Goal: Task Accomplishment & Management: Manage account settings

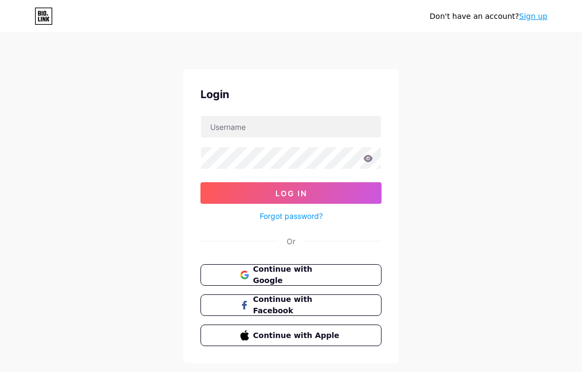
click at [236, 275] on button "Continue with Google" at bounding box center [290, 275] width 181 height 22
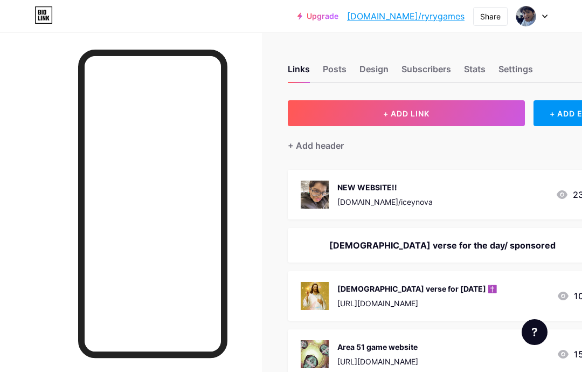
click at [514, 26] on div "Upgrade [DOMAIN_NAME]/ryryga... [DOMAIN_NAME]/ryrygames Share Switch accounts R…" at bounding box center [291, 16] width 582 height 32
click at [533, 21] on img at bounding box center [525, 16] width 20 height 20
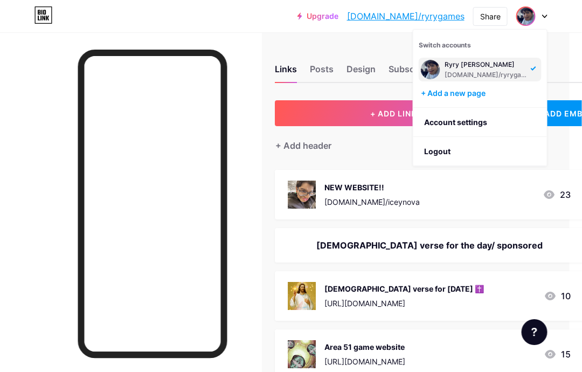
scroll to position [0, 13]
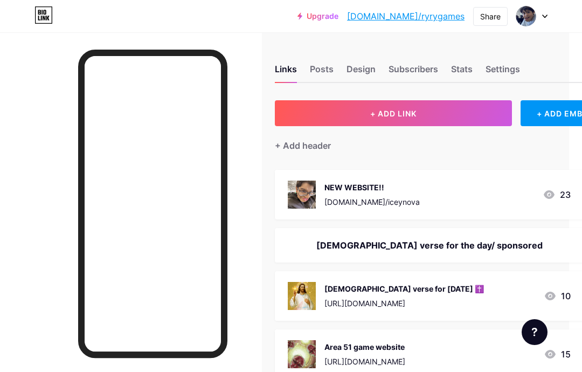
click at [457, 78] on div "Stats" at bounding box center [462, 71] width 22 height 19
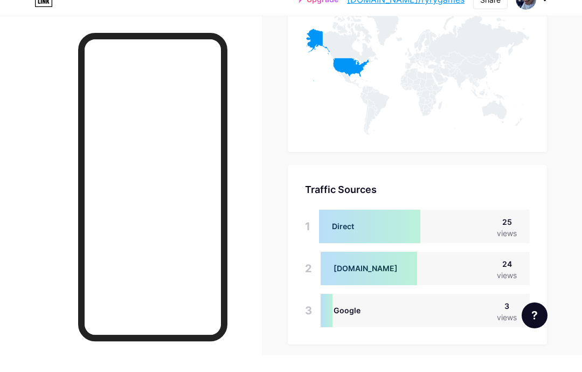
scroll to position [1255, 0]
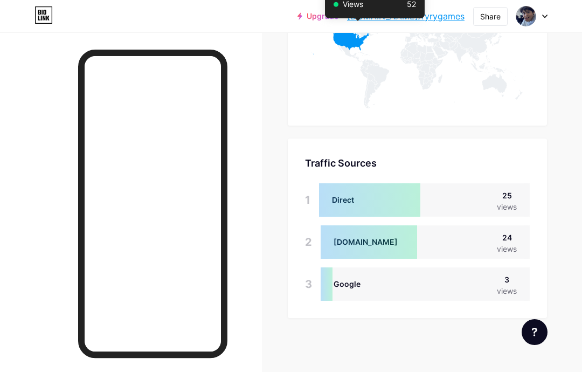
click at [357, 41] on icon at bounding box center [337, 28] width 64 height 52
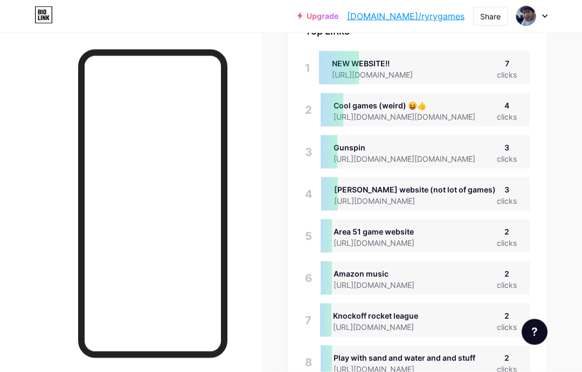
scroll to position [0, 0]
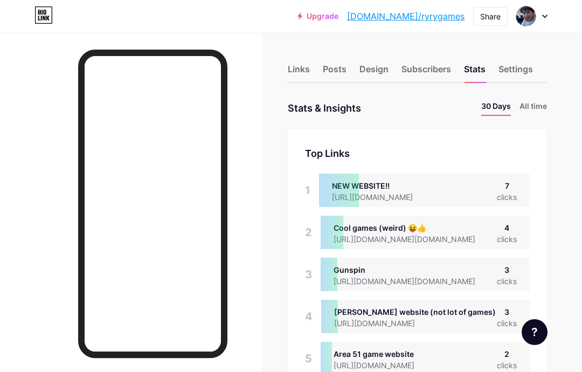
click at [532, 113] on li "All time" at bounding box center [532, 108] width 27 height 16
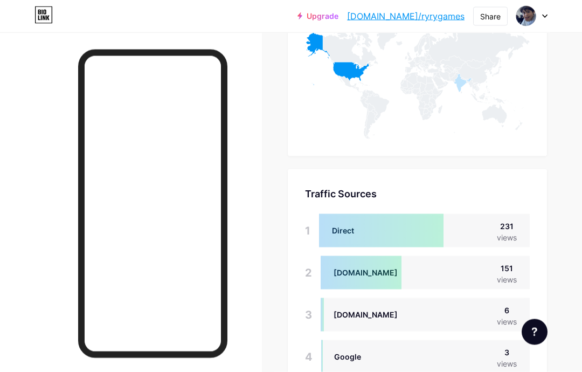
scroll to position [553, 0]
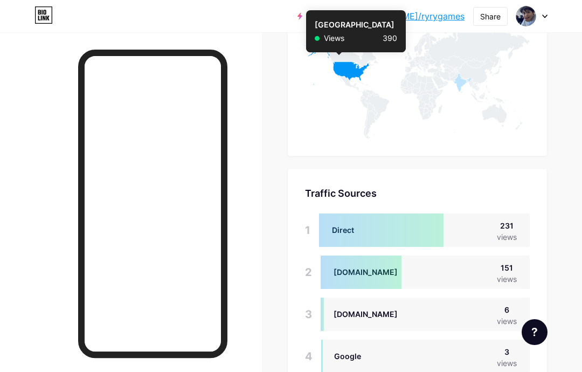
click at [338, 75] on icon at bounding box center [337, 58] width 64 height 52
click at [432, 175] on div "Traffic Sources Traffic Sources 1 Direct 231 views 2 Bio.link 151 views 3 app.b…" at bounding box center [417, 279] width 259 height 221
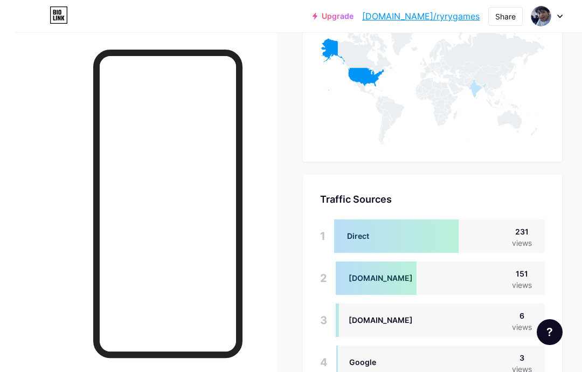
scroll to position [551, 0]
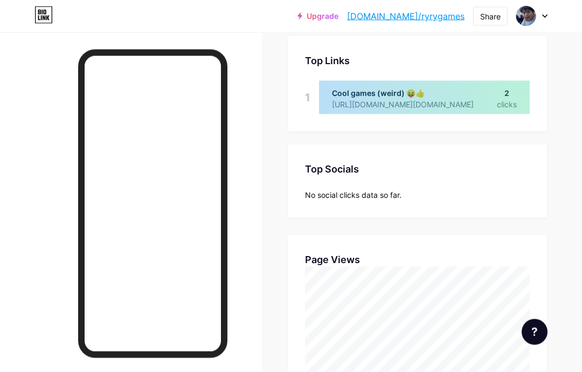
click at [533, 16] on img at bounding box center [525, 16] width 20 height 20
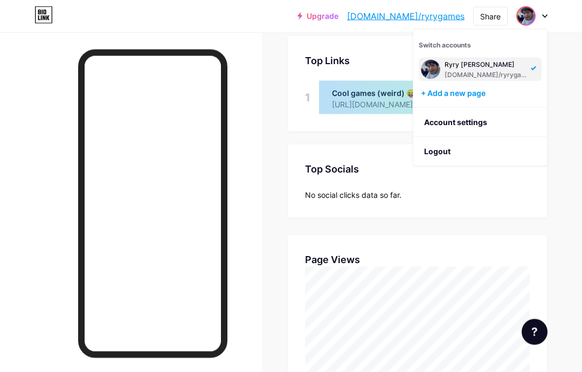
scroll to position [93, 0]
click at [473, 155] on li "Logout" at bounding box center [480, 151] width 134 height 29
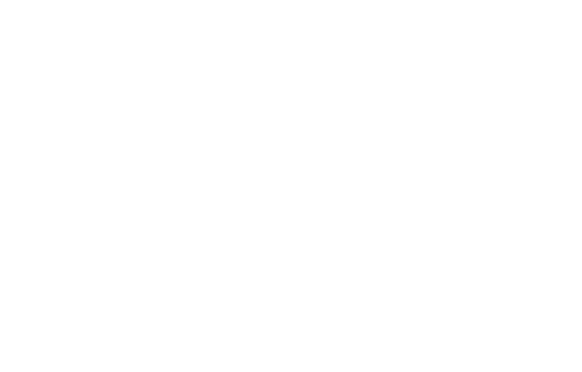
scroll to position [0, 0]
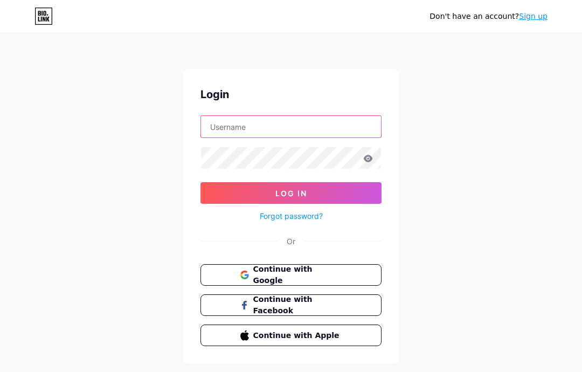
click at [354, 136] on input "text" at bounding box center [291, 127] width 180 height 22
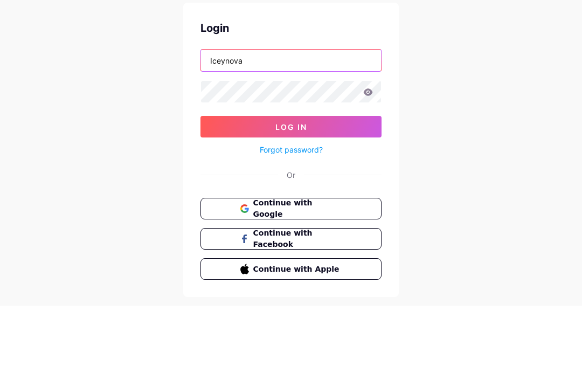
type input "Iceynova"
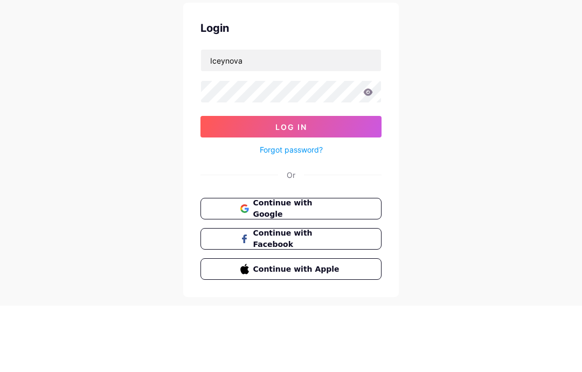
click at [325, 115] on form "Iceynova Log In Forgot password?" at bounding box center [290, 168] width 181 height 107
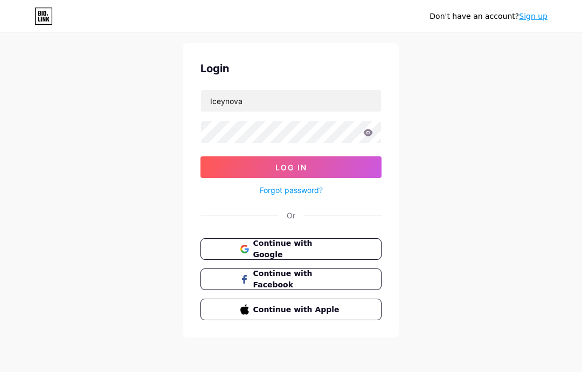
click at [344, 91] on input "Iceynova" at bounding box center [291, 101] width 180 height 22
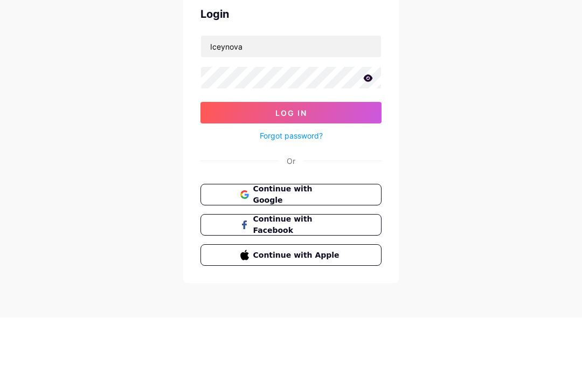
click at [324, 156] on button "Log In" at bounding box center [290, 167] width 181 height 22
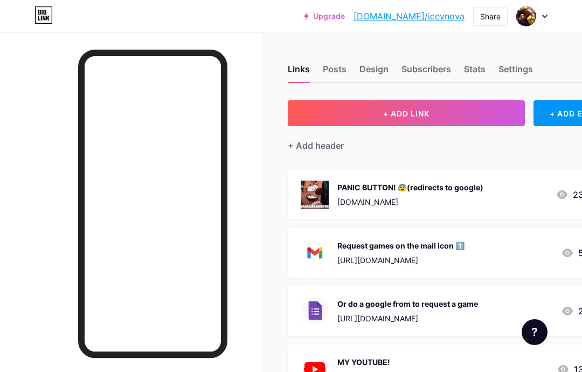
click at [436, 62] on div "Subscribers" at bounding box center [426, 71] width 50 height 19
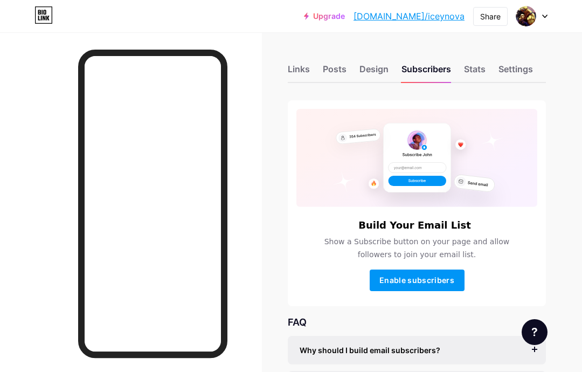
click at [484, 75] on div "Stats" at bounding box center [475, 71] width 22 height 19
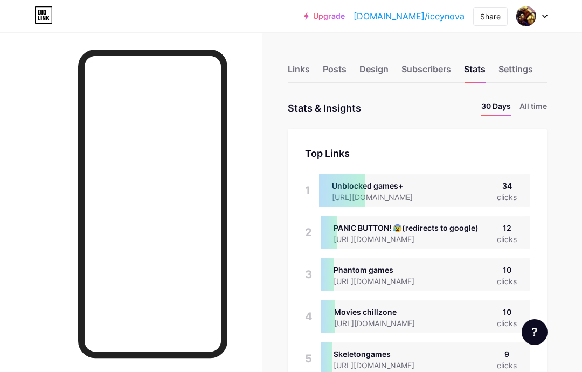
scroll to position [372, 582]
click at [539, 107] on li "All time" at bounding box center [532, 108] width 27 height 16
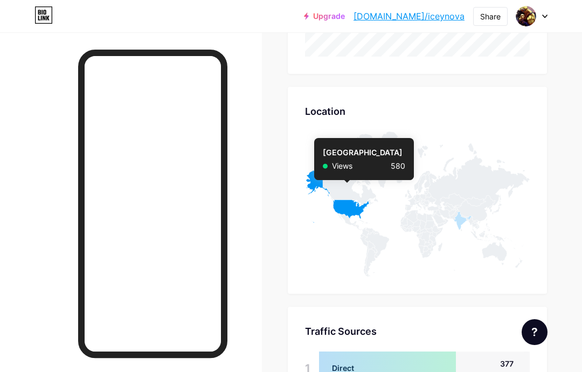
click at [346, 203] on icon at bounding box center [337, 196] width 64 height 52
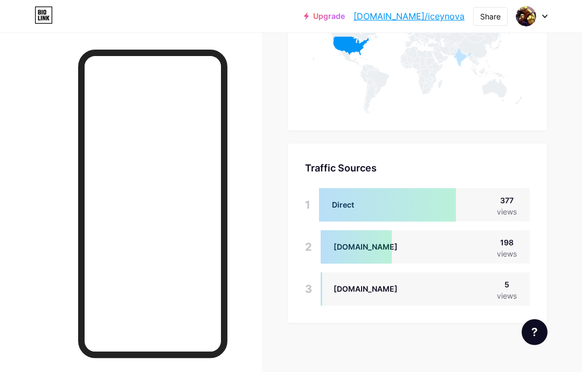
scroll to position [1003, 0]
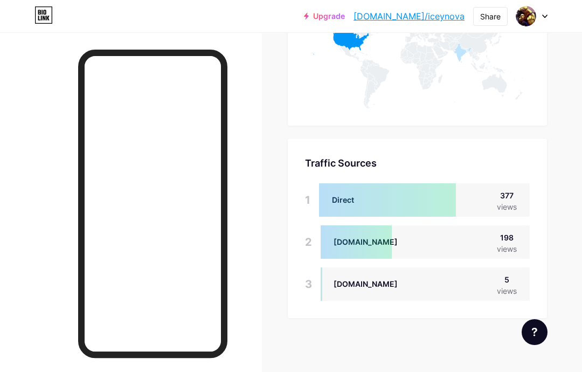
click at [537, 333] on icon at bounding box center [534, 331] width 5 height 9
click at [533, 330] on icon at bounding box center [534, 331] width 5 height 9
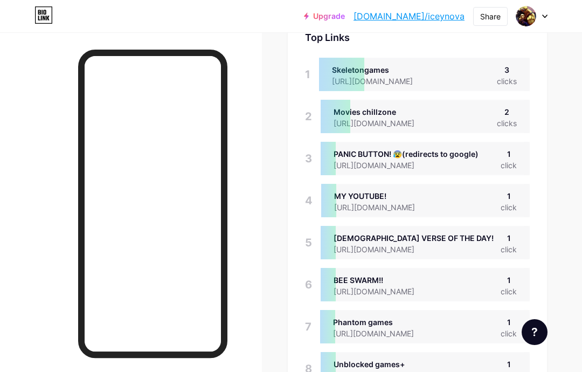
scroll to position [0, 0]
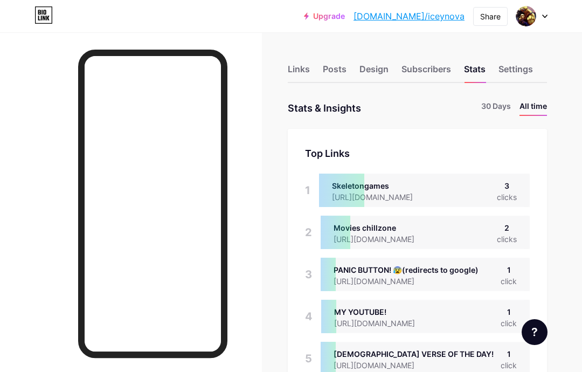
click at [291, 68] on div "Links" at bounding box center [299, 71] width 22 height 19
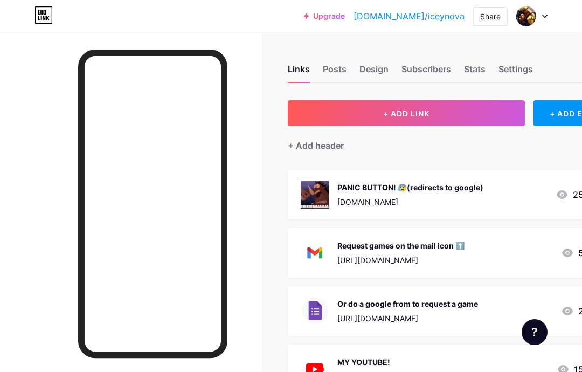
click at [365, 76] on div "Design" at bounding box center [373, 71] width 29 height 19
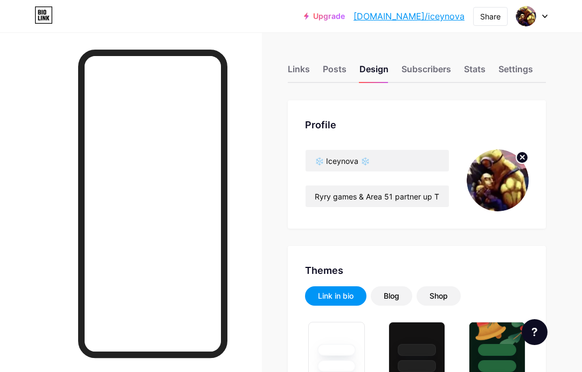
click at [519, 157] on circle at bounding box center [522, 157] width 12 height 12
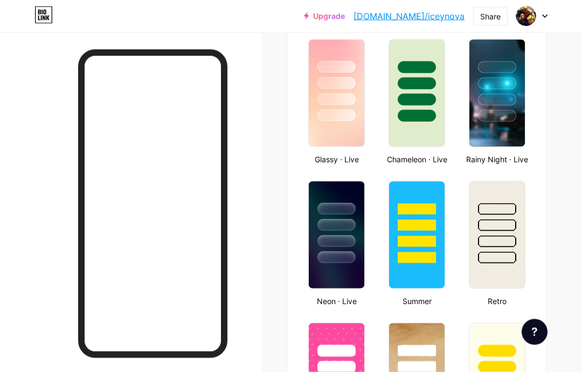
scroll to position [605, 0]
click at [438, 107] on div at bounding box center [416, 80] width 55 height 82
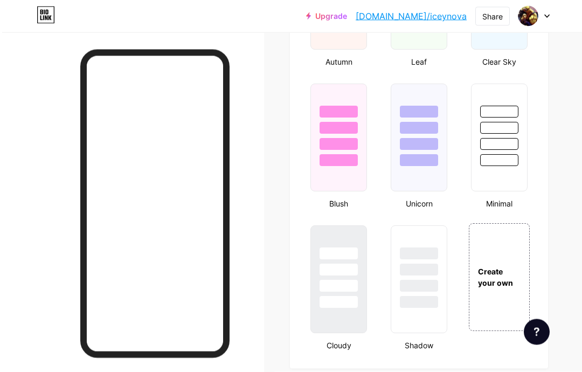
scroll to position [1128, 0]
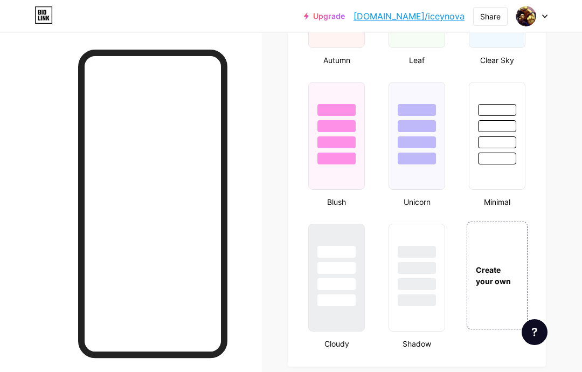
click at [441, 255] on div at bounding box center [416, 265] width 55 height 82
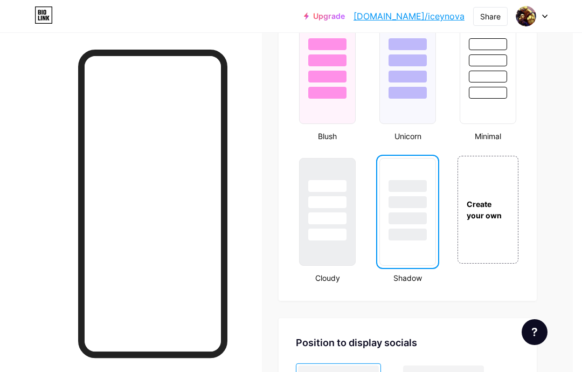
scroll to position [1227, 10]
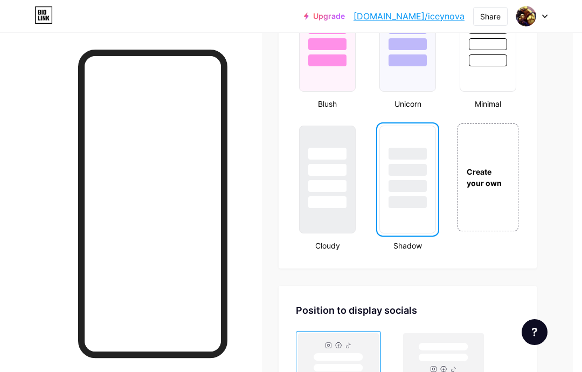
click at [507, 197] on div "Create your own" at bounding box center [487, 177] width 61 height 108
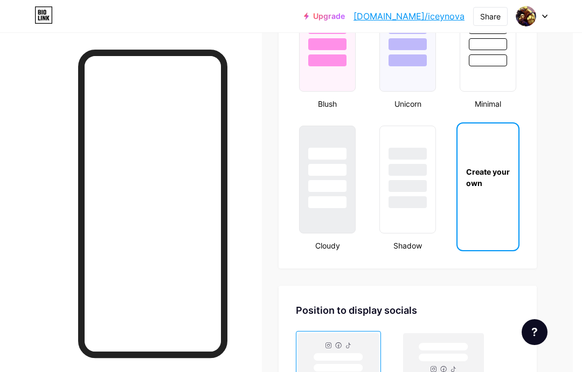
click at [503, 219] on div "Create your own" at bounding box center [487, 177] width 61 height 108
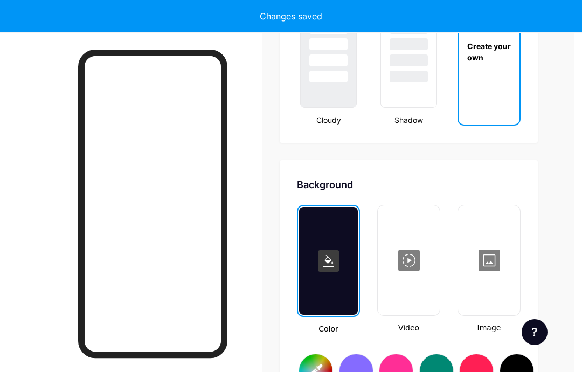
scroll to position [1428, 3]
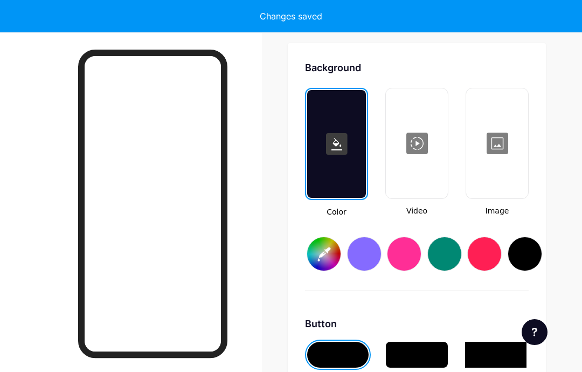
type input "#ffffff"
type input "#000000"
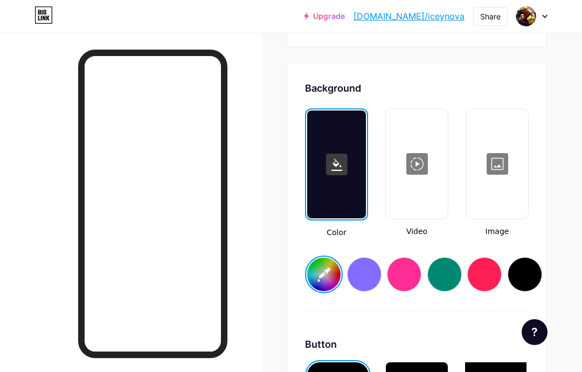
type input "#ffffff"
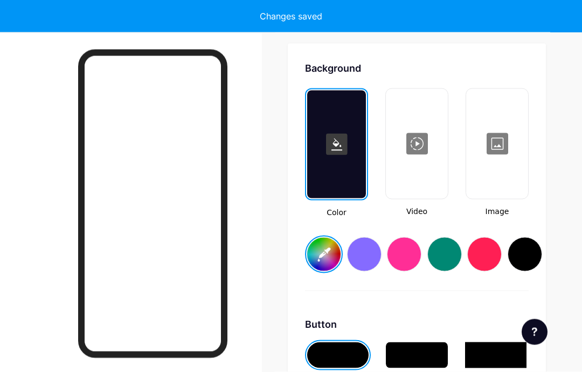
click at [521, 194] on div at bounding box center [497, 144] width 60 height 108
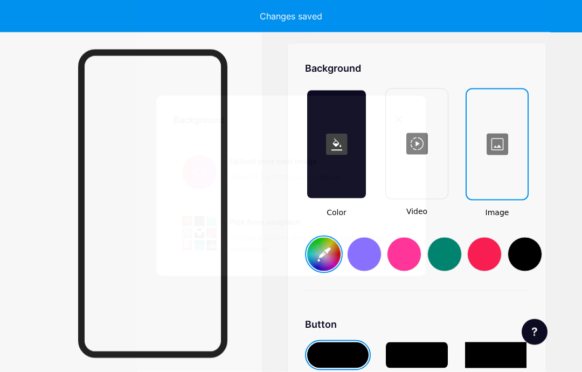
scroll to position [1469, 0]
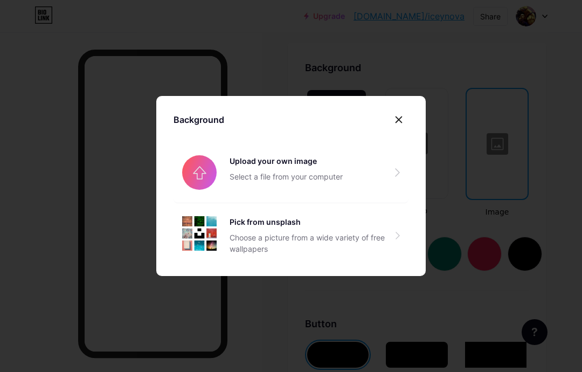
click at [285, 198] on input "file" at bounding box center [290, 172] width 235 height 60
click at [405, 129] on div at bounding box center [398, 119] width 19 height 19
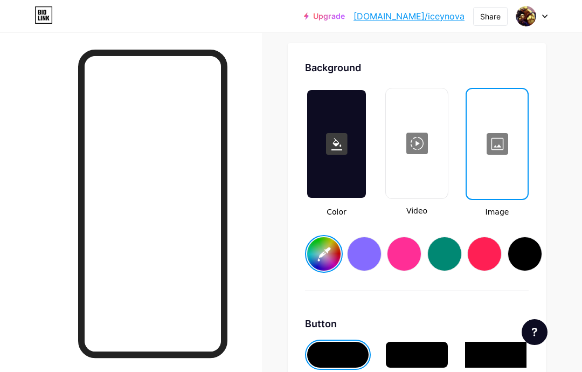
click at [505, 141] on div at bounding box center [497, 144] width 59 height 108
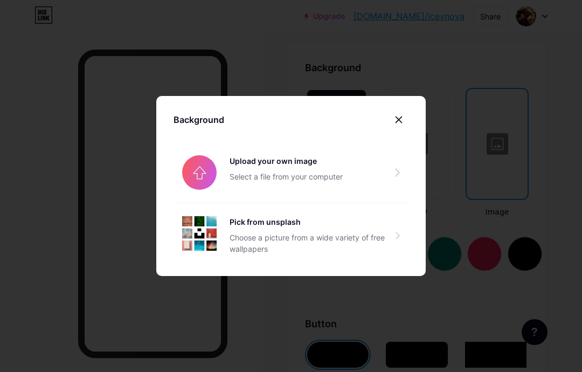
click at [415, 133] on div "Background Upload your own image Select a file from your computer Pick from uns…" at bounding box center [290, 186] width 269 height 180
click at [402, 124] on icon at bounding box center [398, 119] width 9 height 9
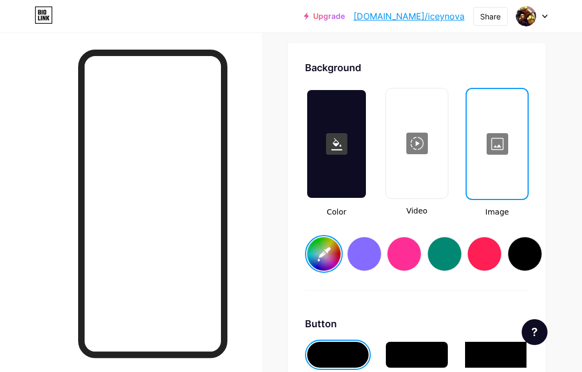
click at [423, 136] on div at bounding box center [417, 143] width 60 height 108
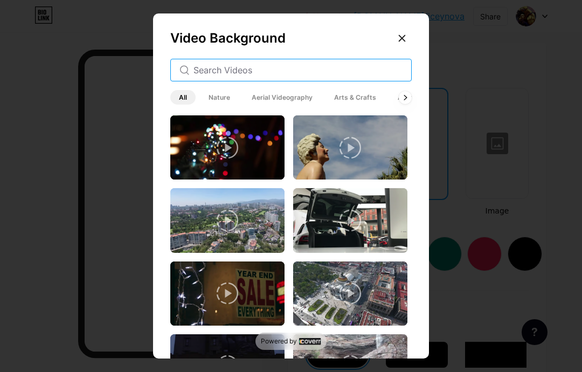
click at [386, 76] on input "text" at bounding box center [297, 70] width 209 height 13
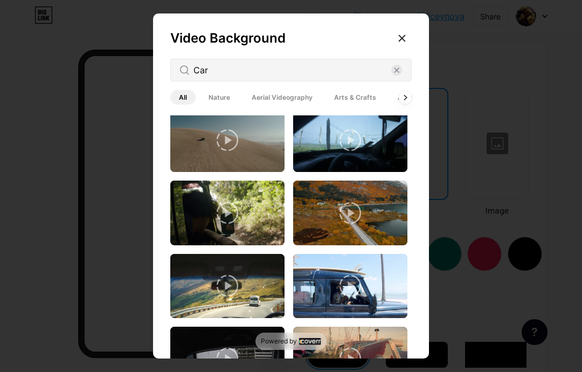
scroll to position [309, 0]
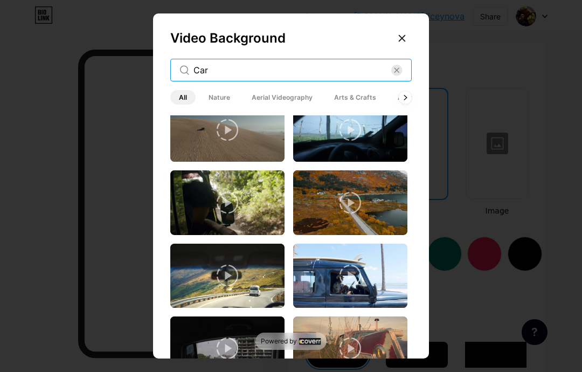
type input "Car"
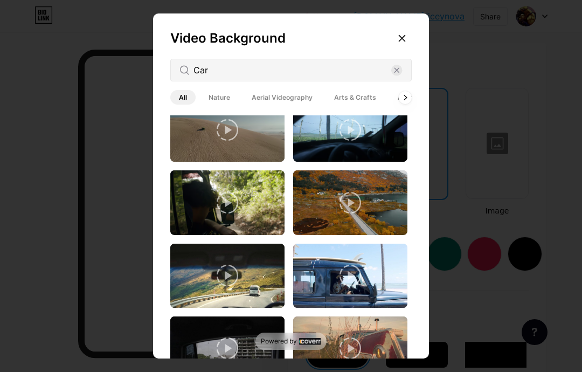
click at [402, 76] on icon at bounding box center [396, 70] width 11 height 11
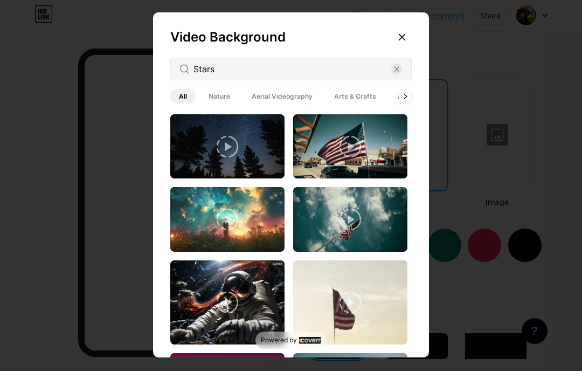
scroll to position [1478, 10]
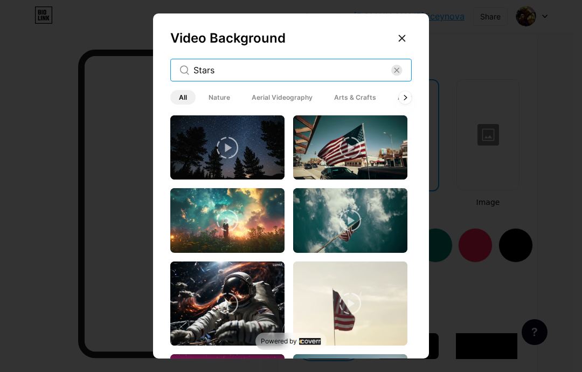
click at [388, 76] on input "Stars" at bounding box center [292, 70] width 198 height 13
type input "Space"
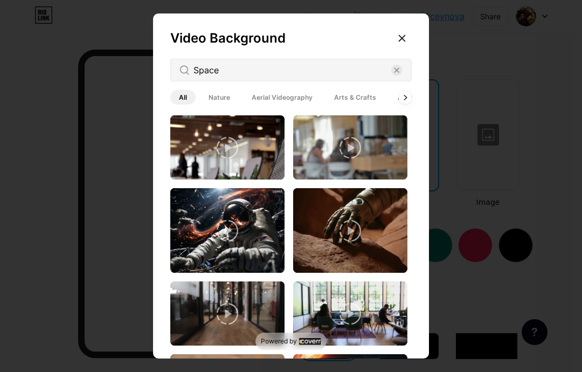
click at [398, 72] on icon at bounding box center [396, 70] width 4 height 4
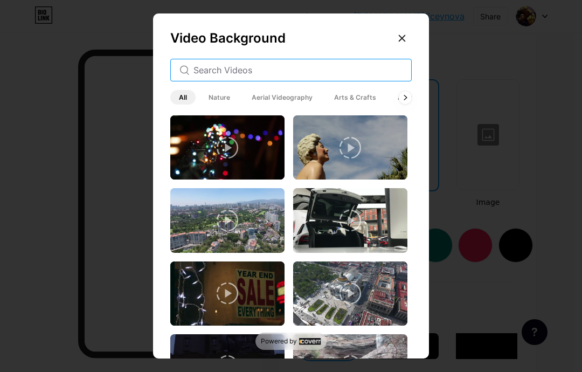
click at [402, 76] on input "text" at bounding box center [297, 70] width 209 height 13
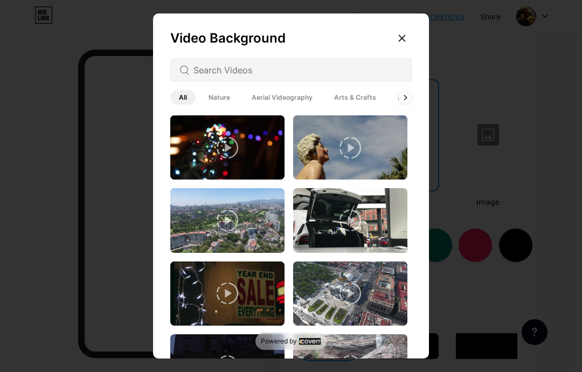
click at [410, 104] on div at bounding box center [405, 97] width 13 height 13
click at [407, 100] on icon at bounding box center [405, 97] width 4 height 5
click at [374, 104] on span "Backgrounds" at bounding box center [372, 97] width 59 height 15
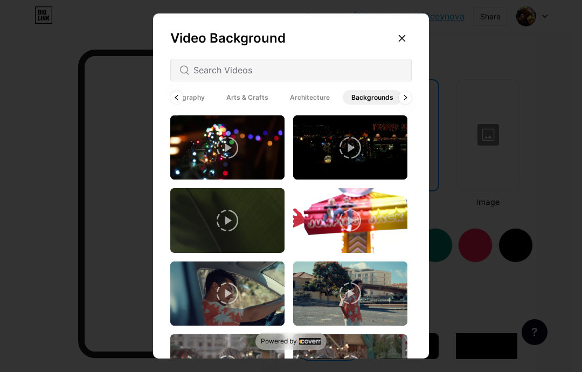
click at [407, 100] on icon at bounding box center [405, 97] width 4 height 5
click at [409, 104] on span "Animated" at bounding box center [393, 97] width 48 height 15
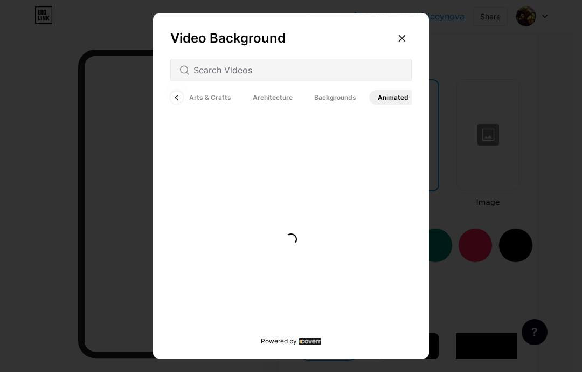
click at [394, 104] on span "Animated" at bounding box center [393, 97] width 48 height 15
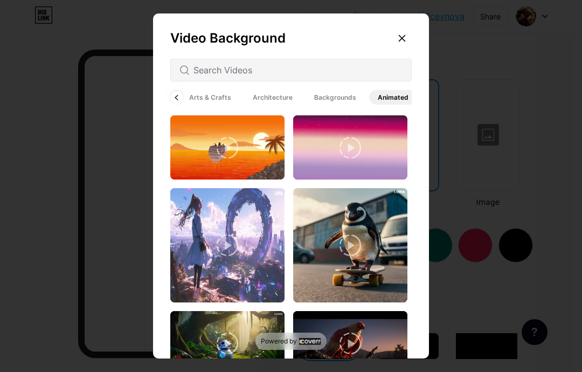
click at [179, 104] on div at bounding box center [176, 97] width 13 height 13
click at [180, 104] on div at bounding box center [176, 97] width 13 height 13
click at [179, 100] on icon at bounding box center [177, 97] width 4 height 5
click at [179, 104] on span "Nature" at bounding box center [188, 97] width 39 height 15
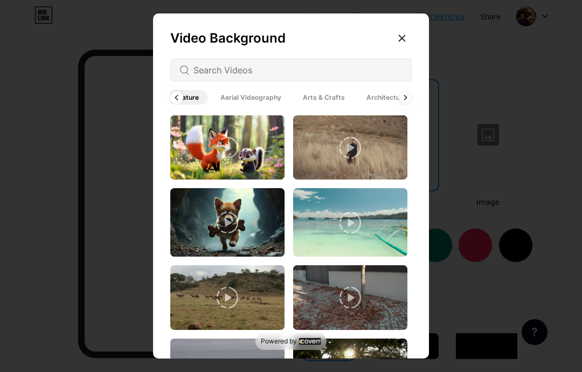
click at [170, 104] on span "Nature" at bounding box center [188, 97] width 39 height 15
click at [243, 104] on span "Aerial Videography" at bounding box center [251, 97] width 78 height 15
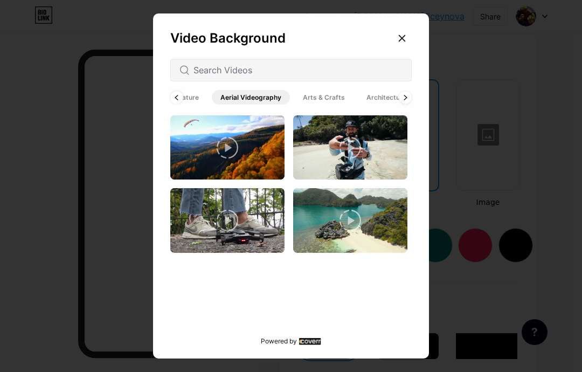
click at [176, 104] on div at bounding box center [176, 97] width 13 height 13
click at [224, 104] on span "Nature" at bounding box center [219, 97] width 39 height 15
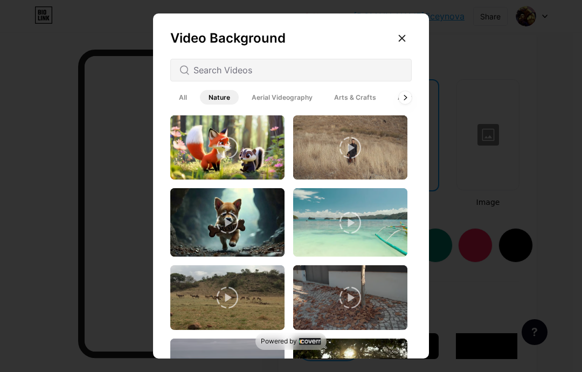
click at [246, 104] on span "Aerial Videography" at bounding box center [282, 97] width 78 height 15
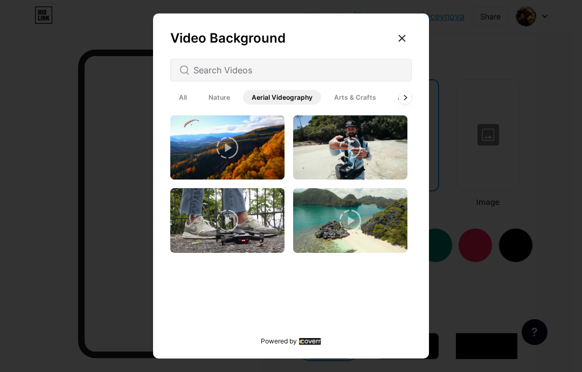
click at [187, 104] on span "All" at bounding box center [182, 97] width 25 height 15
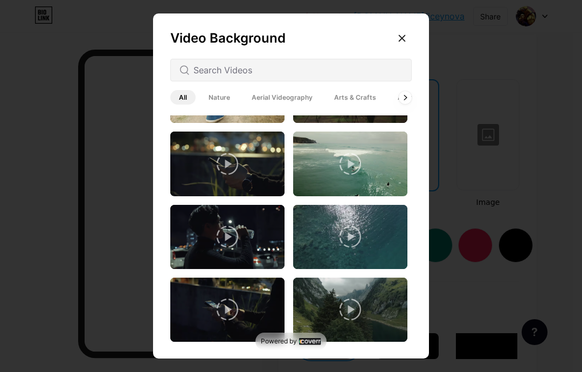
scroll to position [1578, 0]
click at [385, 240] on img at bounding box center [350, 237] width 114 height 64
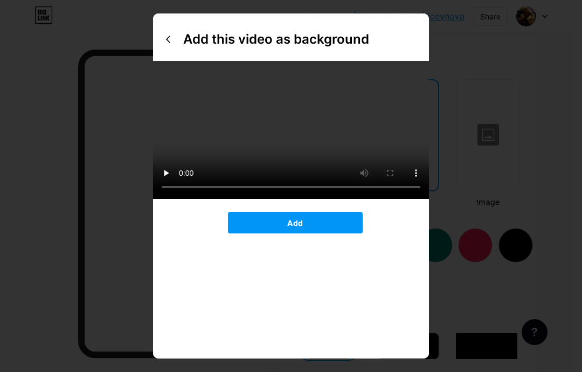
click at [354, 233] on button "Add" at bounding box center [295, 223] width 135 height 22
click at [361, 233] on button "Add" at bounding box center [295, 223] width 135 height 22
click at [348, 233] on button "Add" at bounding box center [295, 223] width 135 height 22
click at [343, 233] on button "Add" at bounding box center [295, 223] width 135 height 22
click at [347, 233] on button "Add" at bounding box center [295, 223] width 135 height 22
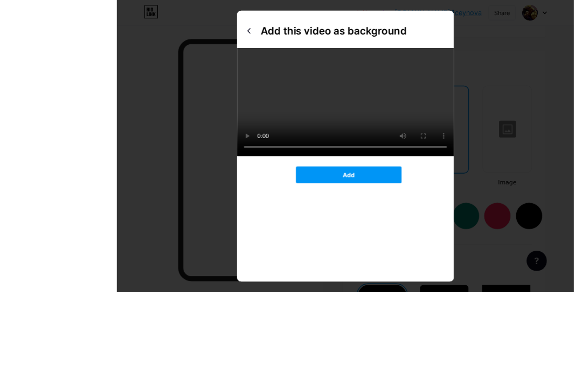
scroll to position [1488, 0]
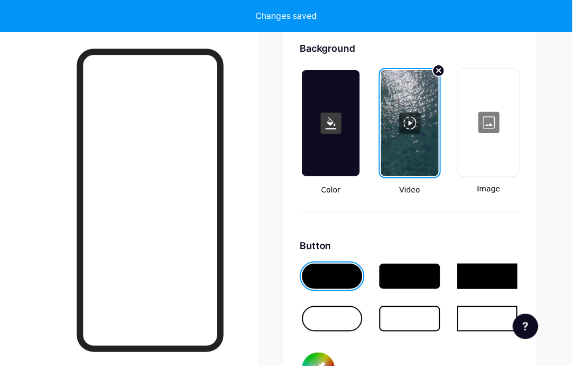
click at [478, 193] on span "Image" at bounding box center [496, 191] width 63 height 11
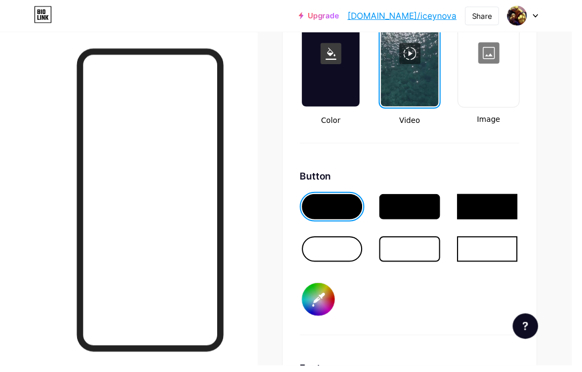
scroll to position [1569, 0]
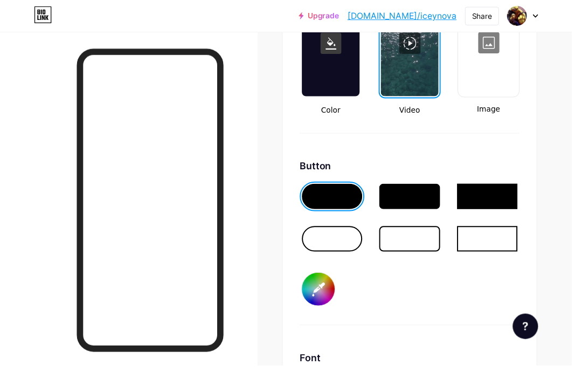
click at [315, 294] on input "#000000" at bounding box center [323, 293] width 33 height 33
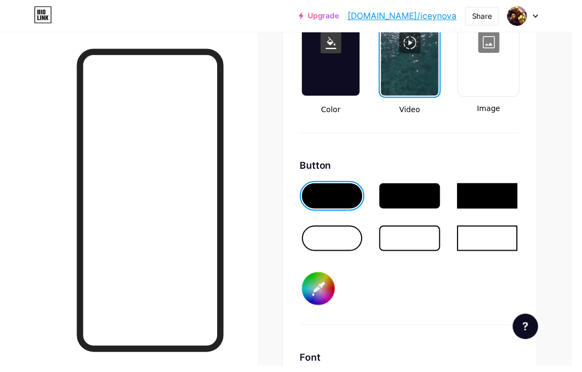
type input "#016e8f"
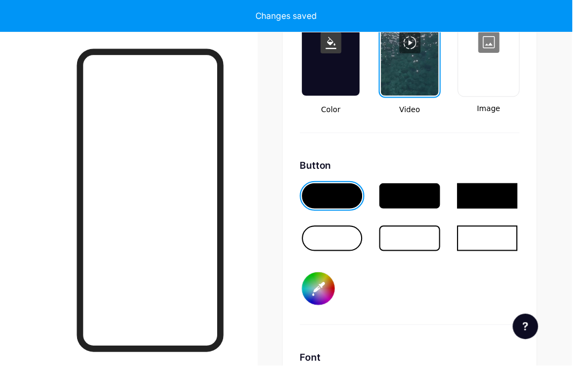
click at [335, 298] on input "#016e8f" at bounding box center [323, 293] width 33 height 33
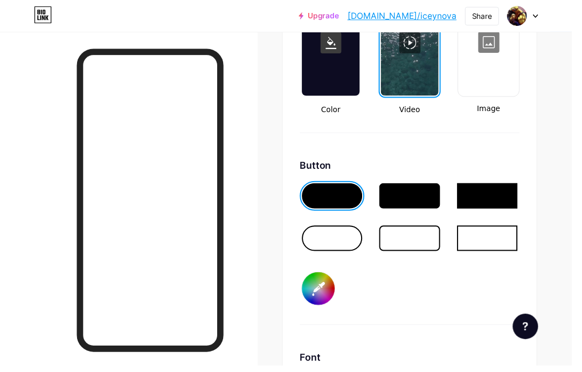
click at [324, 288] on input "#016e8f" at bounding box center [323, 293] width 33 height 33
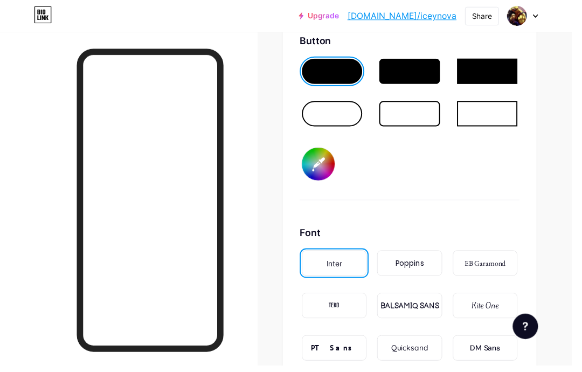
scroll to position [1695, 0]
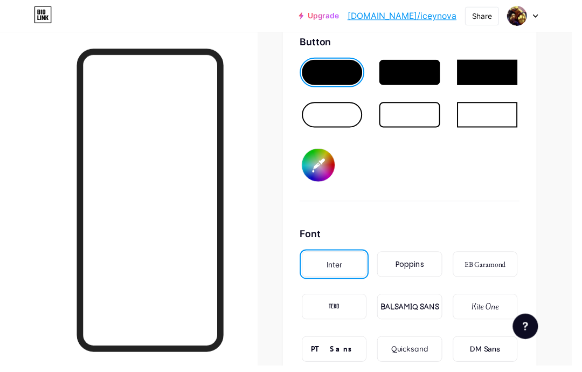
click at [337, 354] on div "PT Sans" at bounding box center [339, 355] width 47 height 11
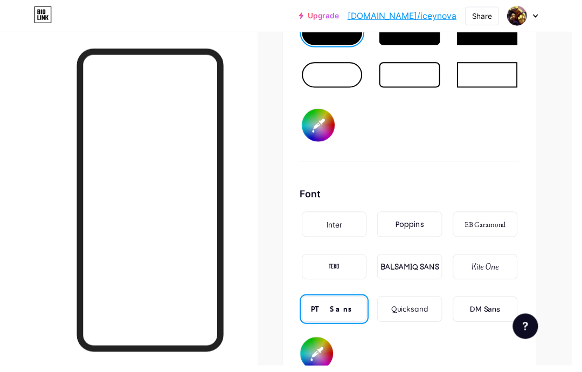
scroll to position [1736, 0]
click at [322, 371] on input "#000000" at bounding box center [321, 359] width 33 height 33
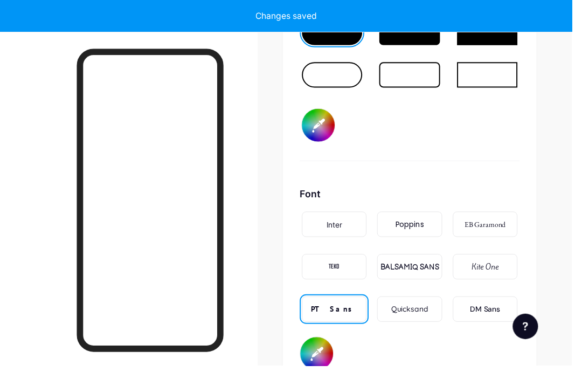
type input "#ffffff"
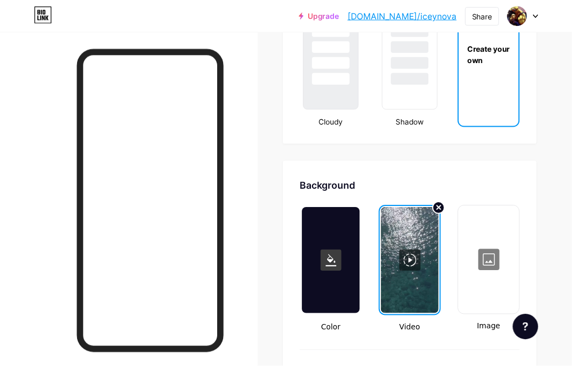
scroll to position [1349, 0]
click at [453, 22] on link "bio.link/iceynova" at bounding box center [408, 16] width 111 height 13
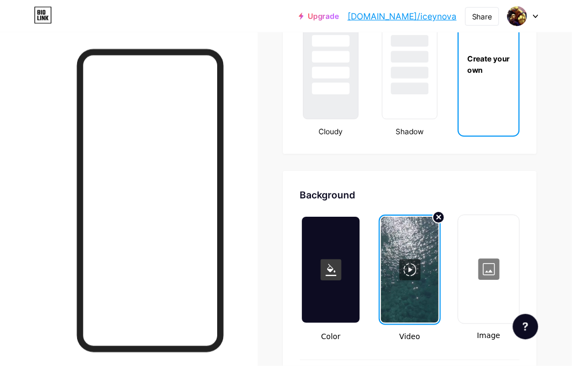
scroll to position [1339, 0]
click at [446, 225] on circle at bounding box center [446, 221] width 12 height 12
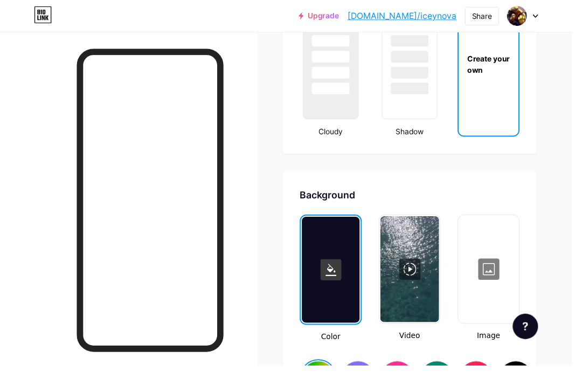
click at [434, 242] on div at bounding box center [417, 274] width 60 height 108
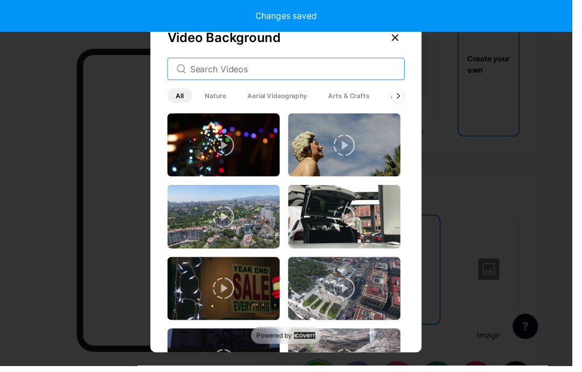
click at [382, 76] on input "text" at bounding box center [297, 70] width 209 height 13
type input "#ffffff"
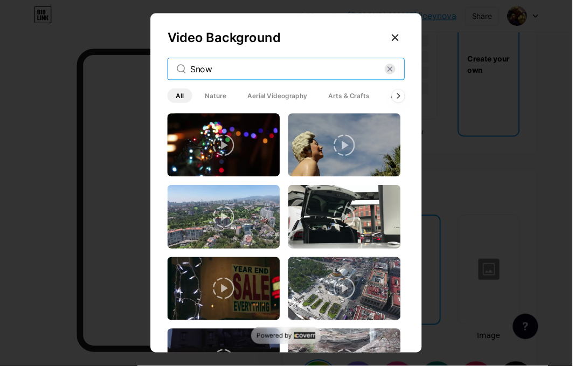
type input "Snow"
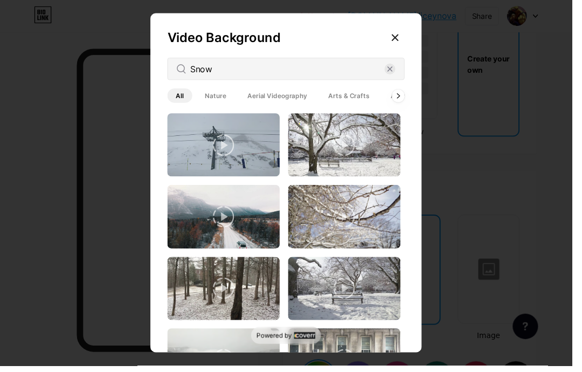
click at [388, 237] on img at bounding box center [350, 220] width 114 height 64
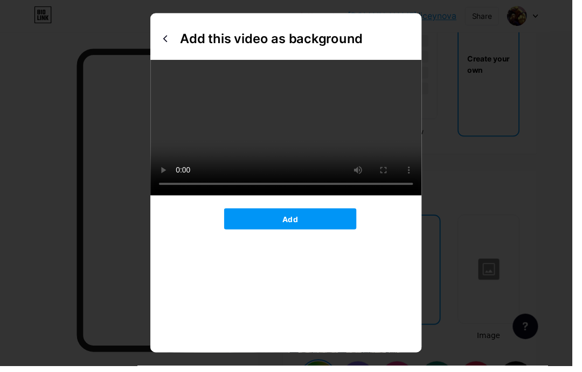
click at [165, 44] on icon at bounding box center [168, 39] width 9 height 9
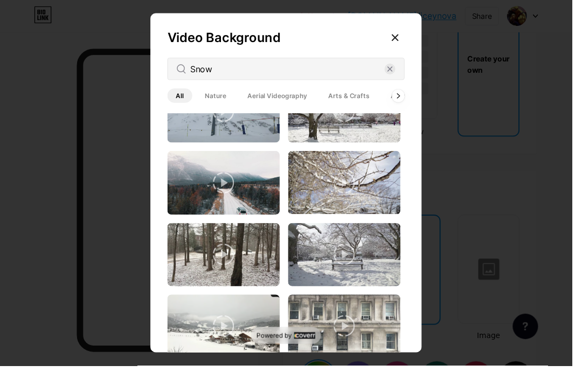
scroll to position [35, 0]
click at [397, 261] on video at bounding box center [350, 258] width 114 height 64
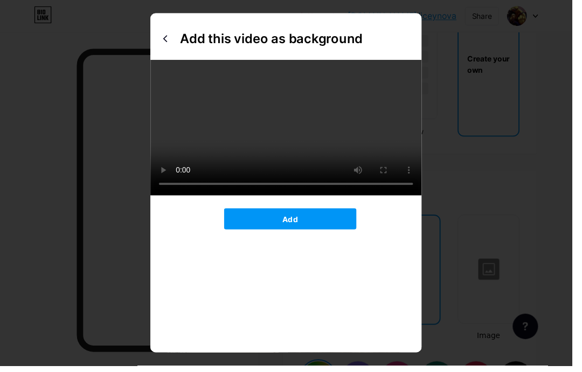
click at [339, 233] on button "Add" at bounding box center [295, 223] width 135 height 22
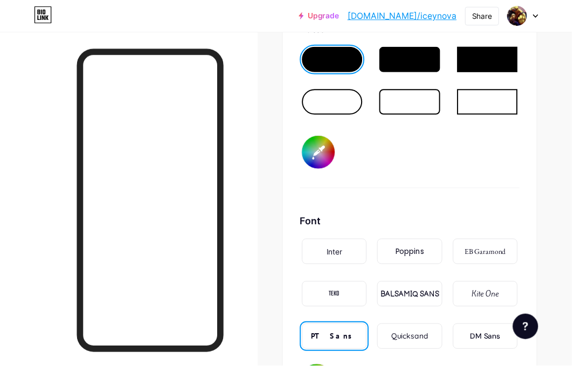
scroll to position [1695, 0]
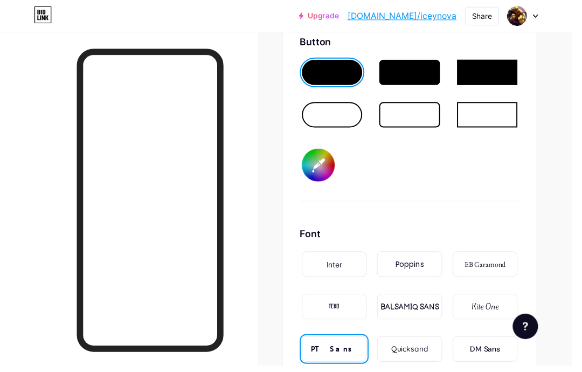
click at [333, 168] on input "#016e8f" at bounding box center [323, 167] width 33 height 33
type input "#831100"
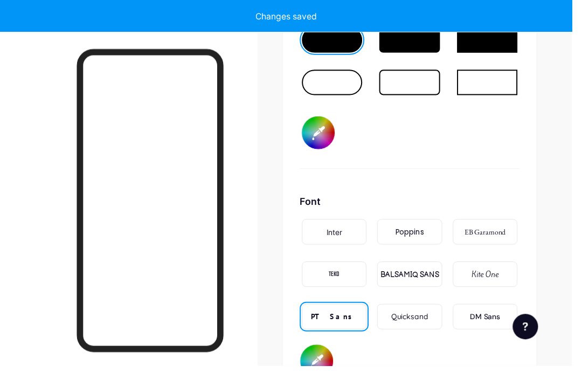
scroll to position [1727, 0]
click at [331, 370] on input "#ffffff" at bounding box center [321, 367] width 33 height 33
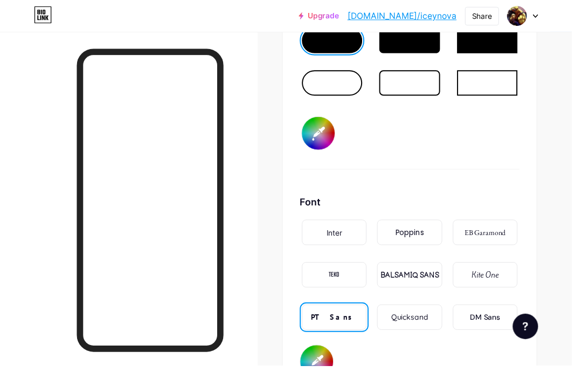
type input "#4e7a27"
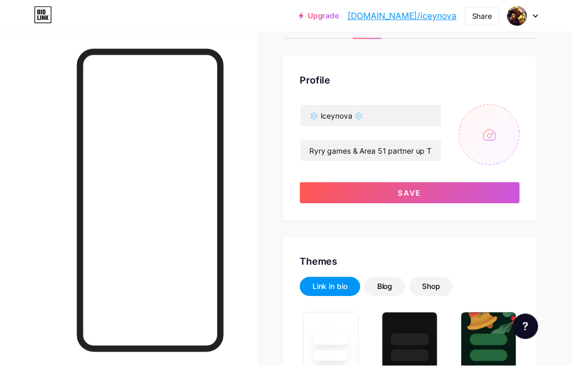
scroll to position [0, 0]
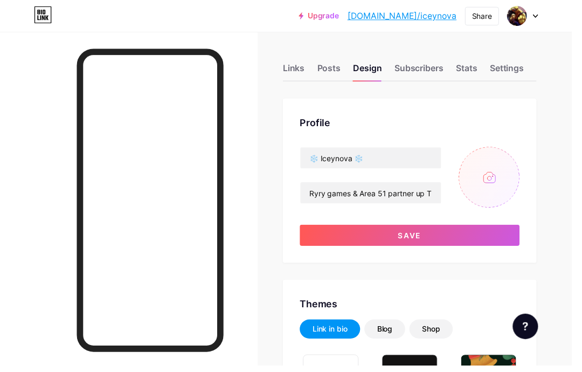
click at [499, 190] on input "file" at bounding box center [497, 180] width 62 height 62
click at [501, 185] on input "file" at bounding box center [497, 180] width 62 height 62
type input "C:\fakepath\IMG_0252.webp"
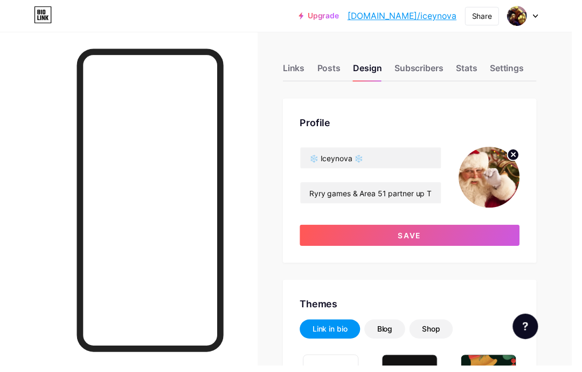
click at [512, 238] on button "Save" at bounding box center [417, 239] width 224 height 22
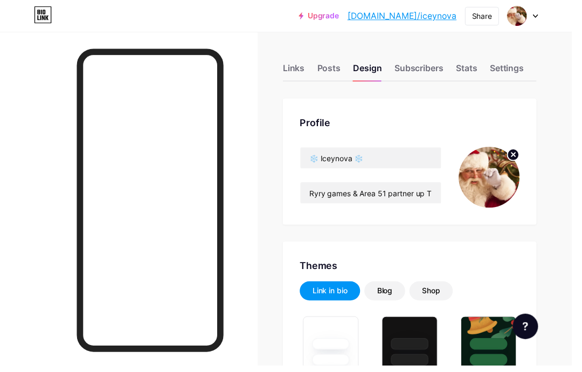
click at [450, 15] on link "bio.link/iceynova" at bounding box center [408, 16] width 111 height 13
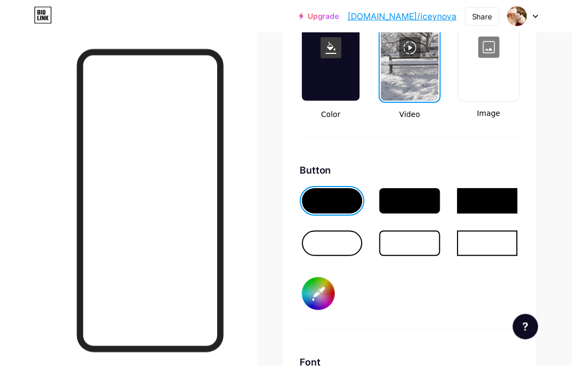
scroll to position [1549, 0]
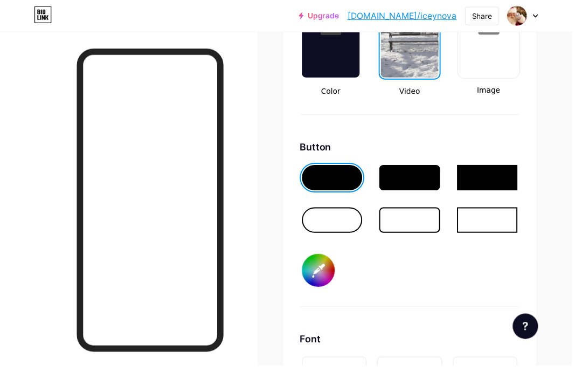
click at [322, 274] on input "#831100" at bounding box center [323, 275] width 33 height 33
type input "#858585"
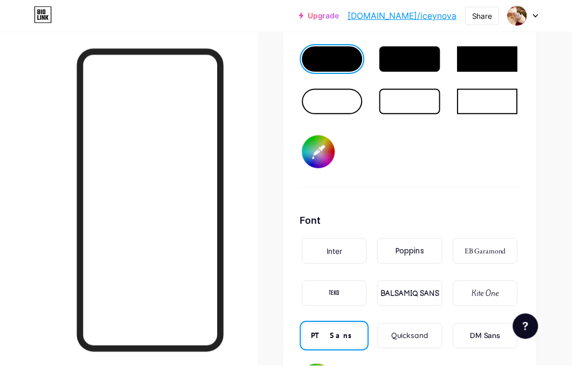
scroll to position [1691, 0]
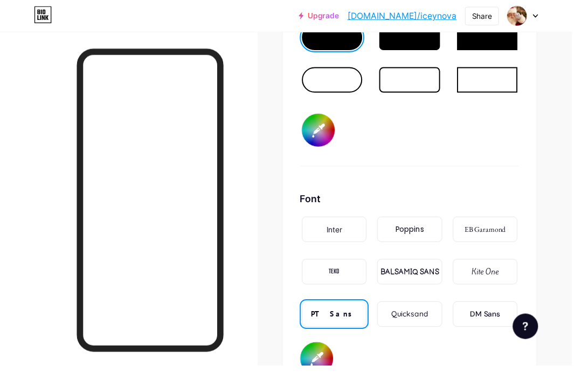
click at [329, 363] on input "#4e7a27" at bounding box center [321, 364] width 33 height 33
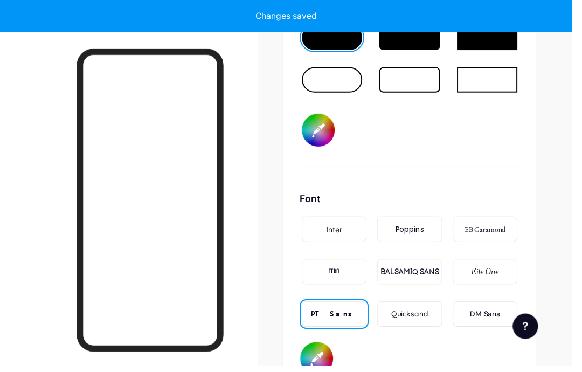
scroll to position [1692, 0]
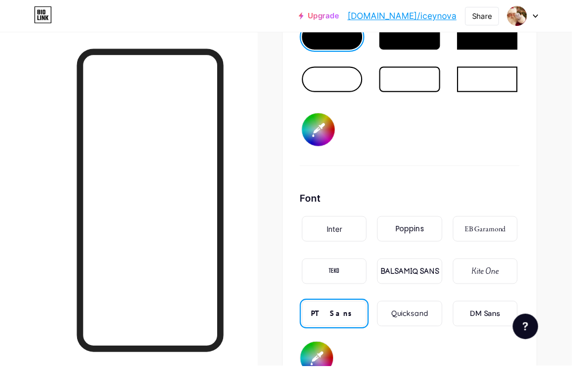
click at [314, 359] on input "#000000" at bounding box center [321, 363] width 33 height 33
type input "#01c7fc"
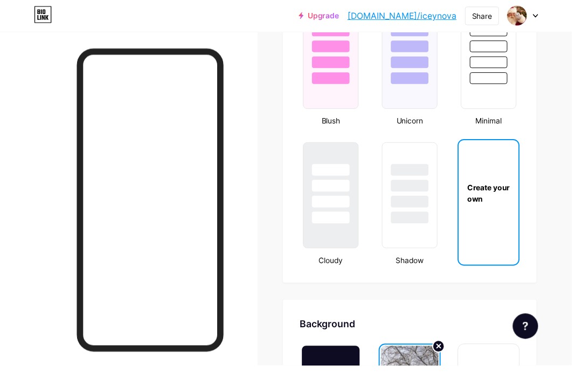
scroll to position [1154, 0]
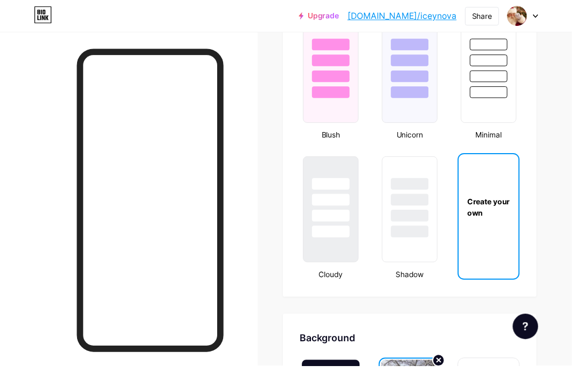
click at [464, 18] on link "bio.link/iceynova" at bounding box center [408, 16] width 111 height 13
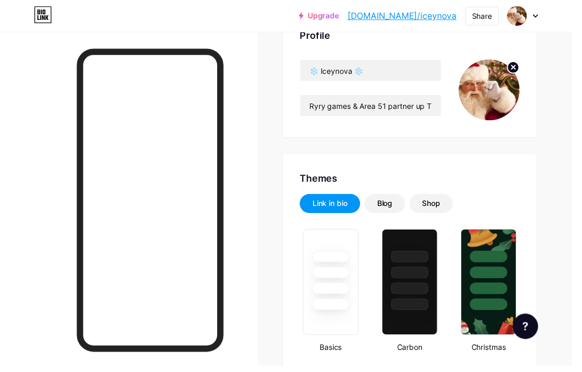
scroll to position [0, 0]
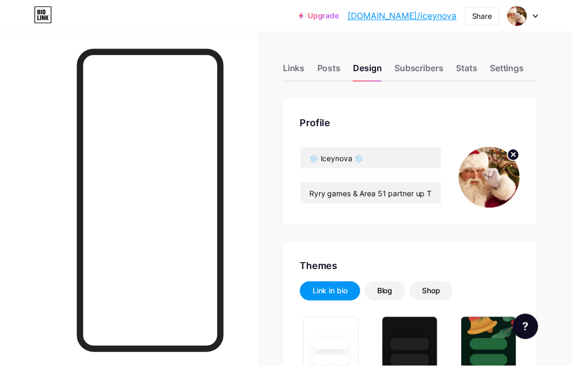
click at [309, 68] on div "Links" at bounding box center [299, 71] width 22 height 19
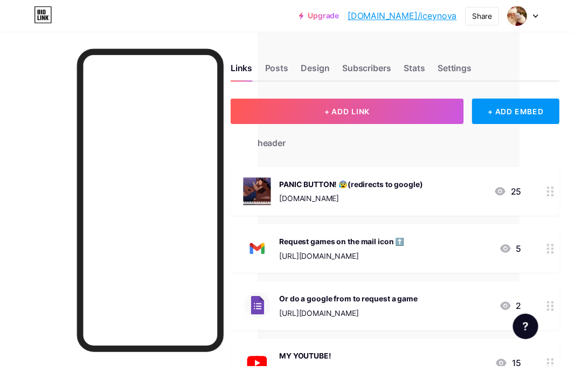
scroll to position [0, 55]
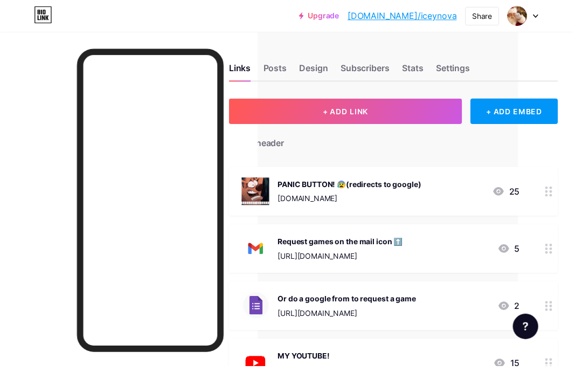
click at [324, 73] on div "Design" at bounding box center [318, 71] width 29 height 19
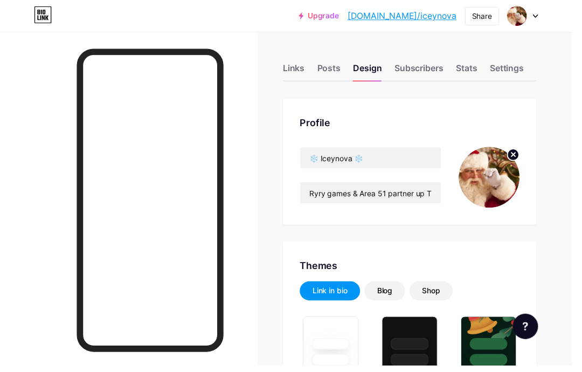
type input "#858585"
type input "#01c7fc"
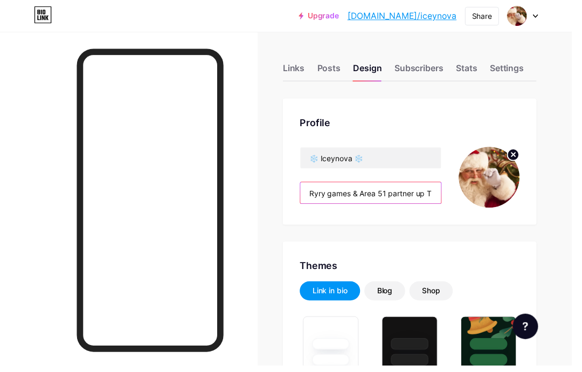
click at [438, 193] on input "Ryry games & Area 51 partner up THANKS FOR 500 VIEWS!! ALMOST 1K!!" at bounding box center [376, 196] width 143 height 22
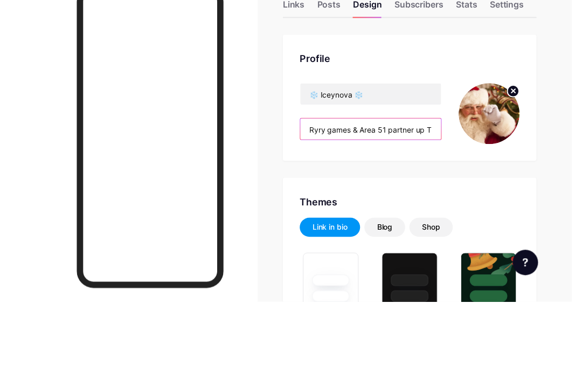
click at [447, 185] on input "Ryry games & Area 51 partner up THANKS FOR 500 VIEWS!! ALMOST 1K!!" at bounding box center [376, 196] width 143 height 22
click at [443, 185] on input "Ryry games & Area 51 partner up THANKS FOR 500 VIEWS!! ALMOST 1K!!" at bounding box center [376, 196] width 143 height 22
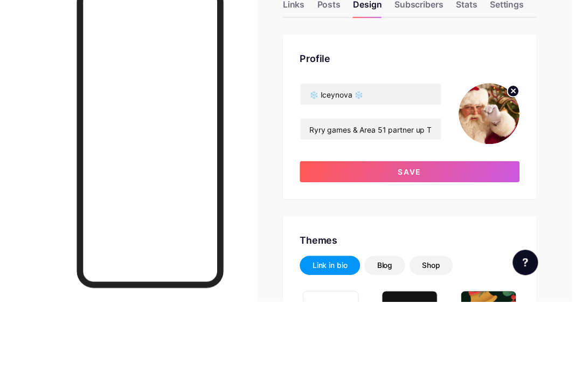
scroll to position [65, 0]
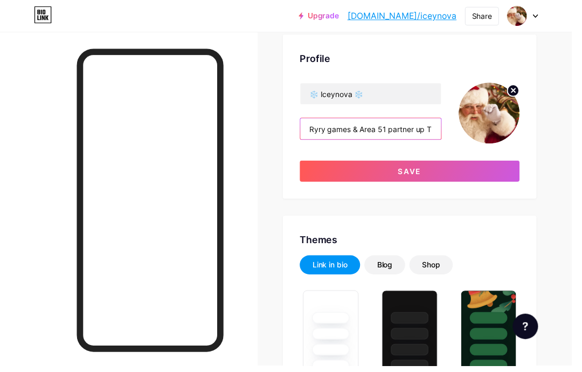
type input "Ryry games & Area 51 partner up THANKS FOR 500 VIEWS!! ALMOST 1K!! Christmas is…"
click at [505, 183] on button "Save" at bounding box center [417, 174] width 224 height 22
click at [513, 171] on button "Save" at bounding box center [417, 174] width 224 height 22
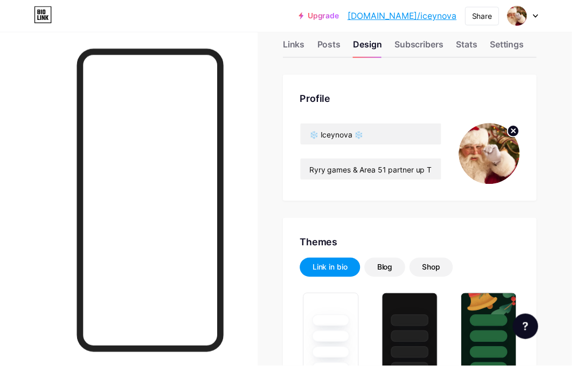
scroll to position [0, 0]
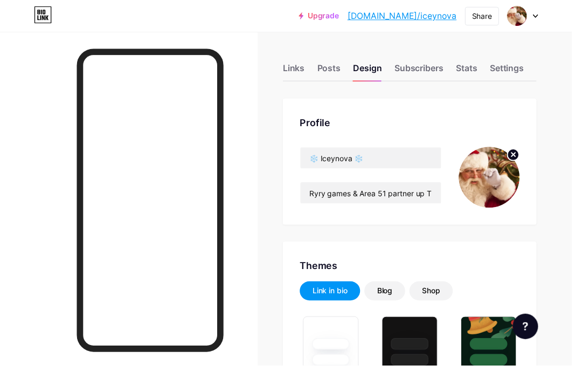
click at [440, 21] on link "bio.link/iceynova" at bounding box center [408, 16] width 111 height 13
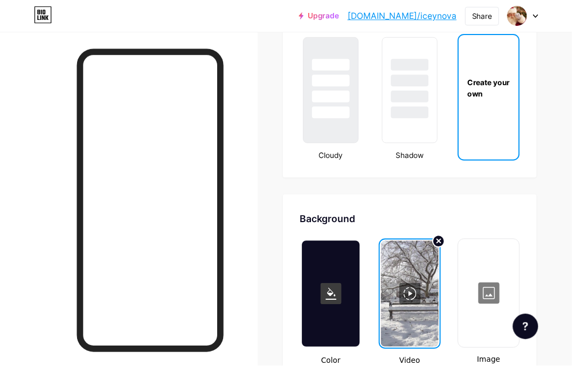
scroll to position [1280, 0]
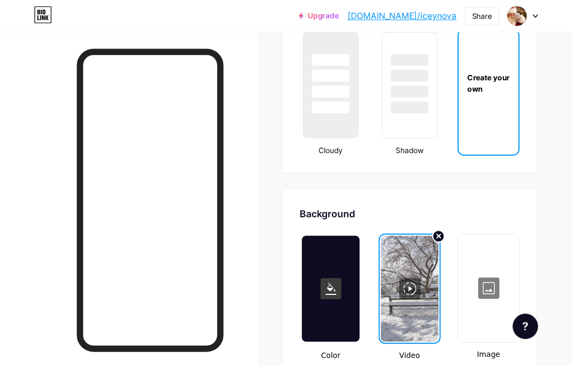
click at [440, 242] on div at bounding box center [416, 294] width 59 height 108
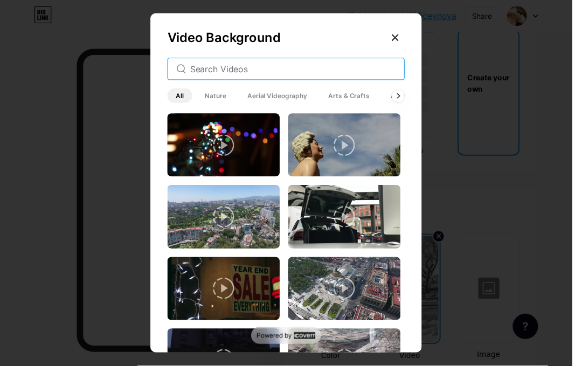
click at [367, 76] on input "text" at bounding box center [297, 70] width 209 height 13
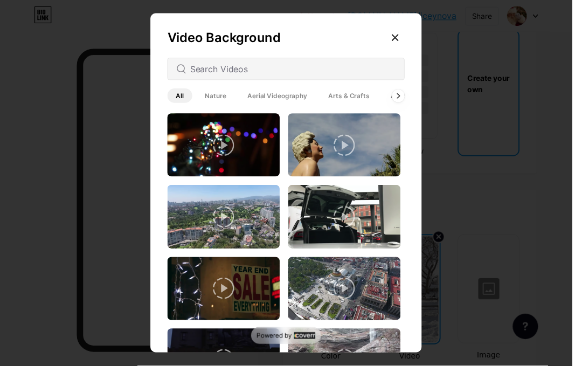
click at [352, 107] on div "Video Background All Nature Aerial Videography Arts & Crafts Architecture Backg…" at bounding box center [291, 188] width 276 height 350
click at [34, 289] on div at bounding box center [291, 186] width 582 height 372
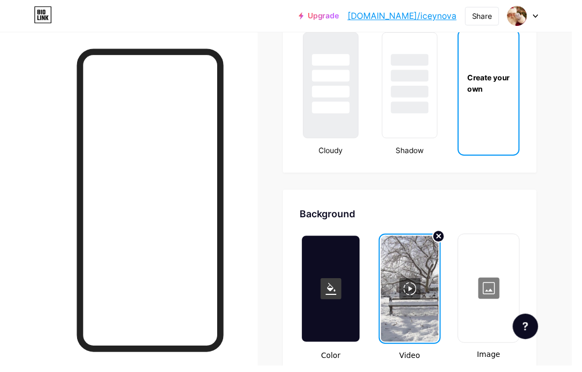
click at [354, 91] on div at bounding box center [336, 93] width 38 height 12
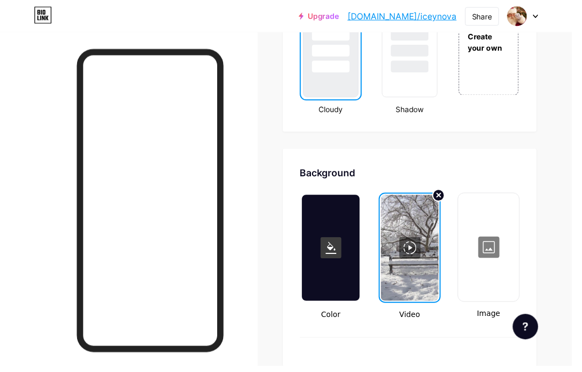
scroll to position [1322, 0]
click at [431, 233] on div at bounding box center [416, 252] width 59 height 108
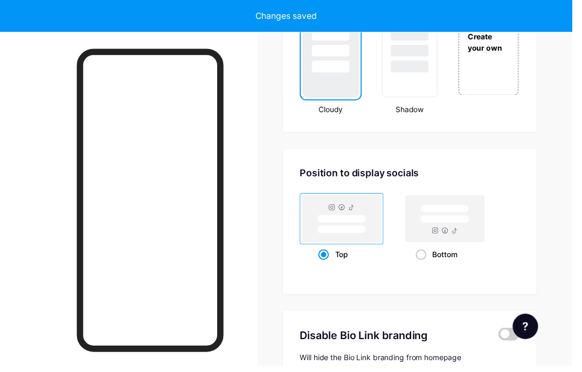
click at [357, 89] on div at bounding box center [336, 45] width 57 height 108
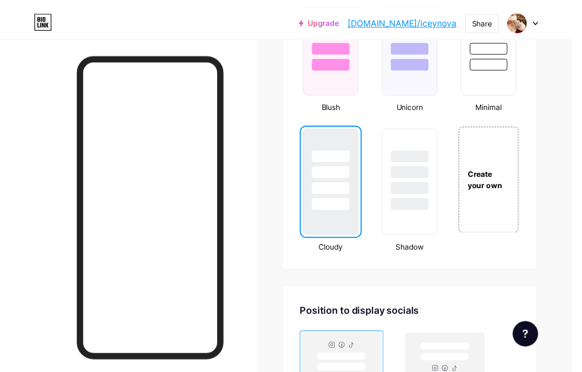
scroll to position [1182, 0]
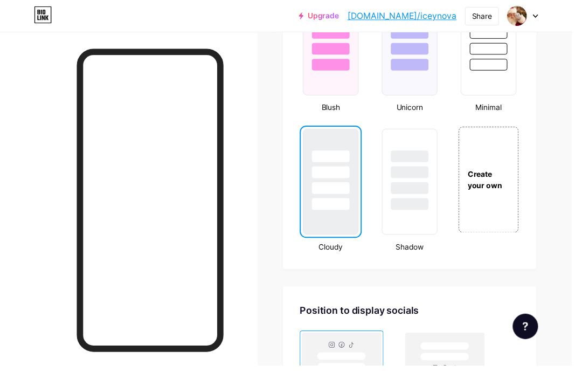
click at [510, 183] on div "Create your own" at bounding box center [497, 182] width 60 height 23
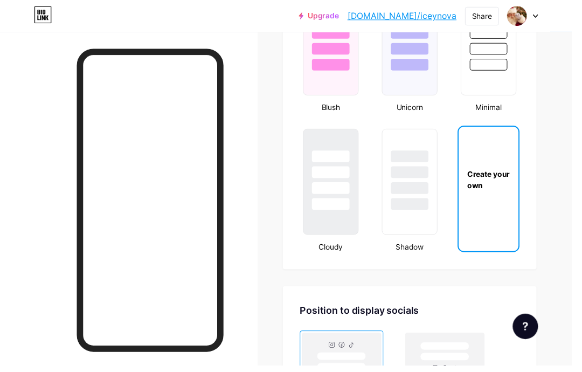
click at [510, 172] on div "Create your own" at bounding box center [496, 182] width 61 height 23
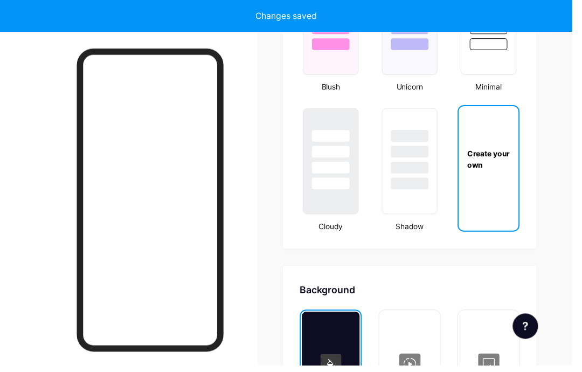
type input "#ffffff"
type input "#000000"
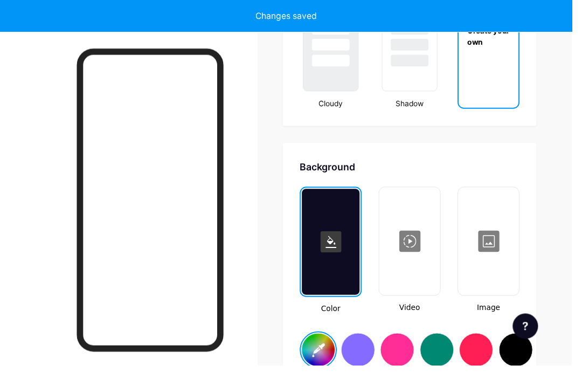
type input "#ffffff"
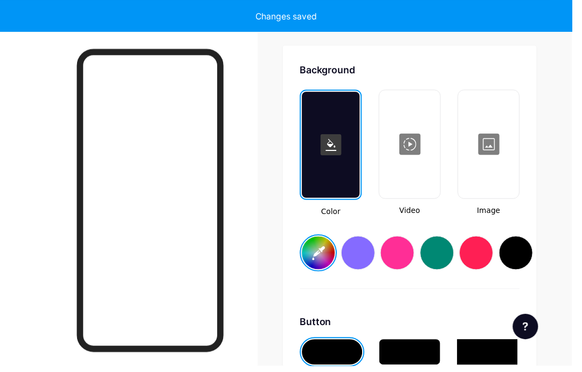
scroll to position [1430, 0]
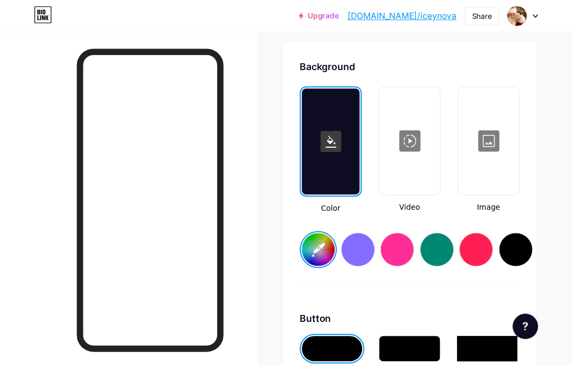
click at [444, 162] on div at bounding box center [417, 143] width 60 height 108
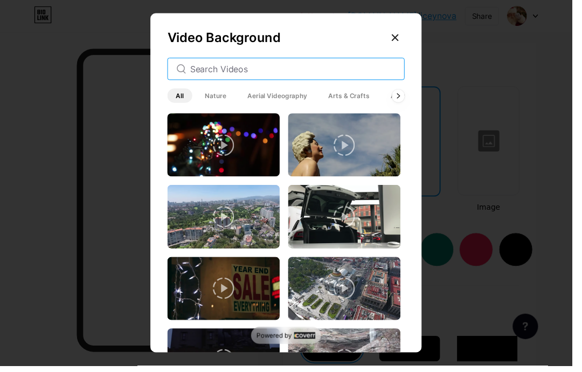
click at [390, 76] on input "text" at bounding box center [297, 70] width 209 height 13
type input "Halloween"
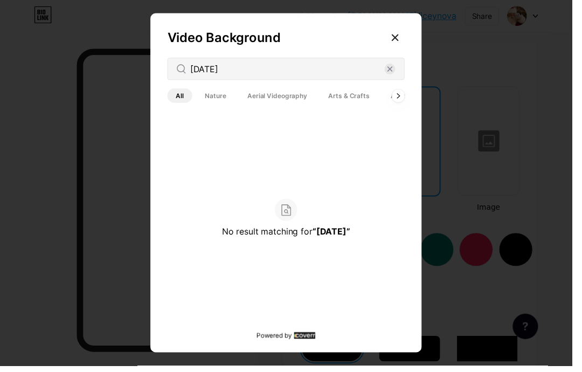
scroll to position [1346, 0]
